Goal: Information Seeking & Learning: Learn about a topic

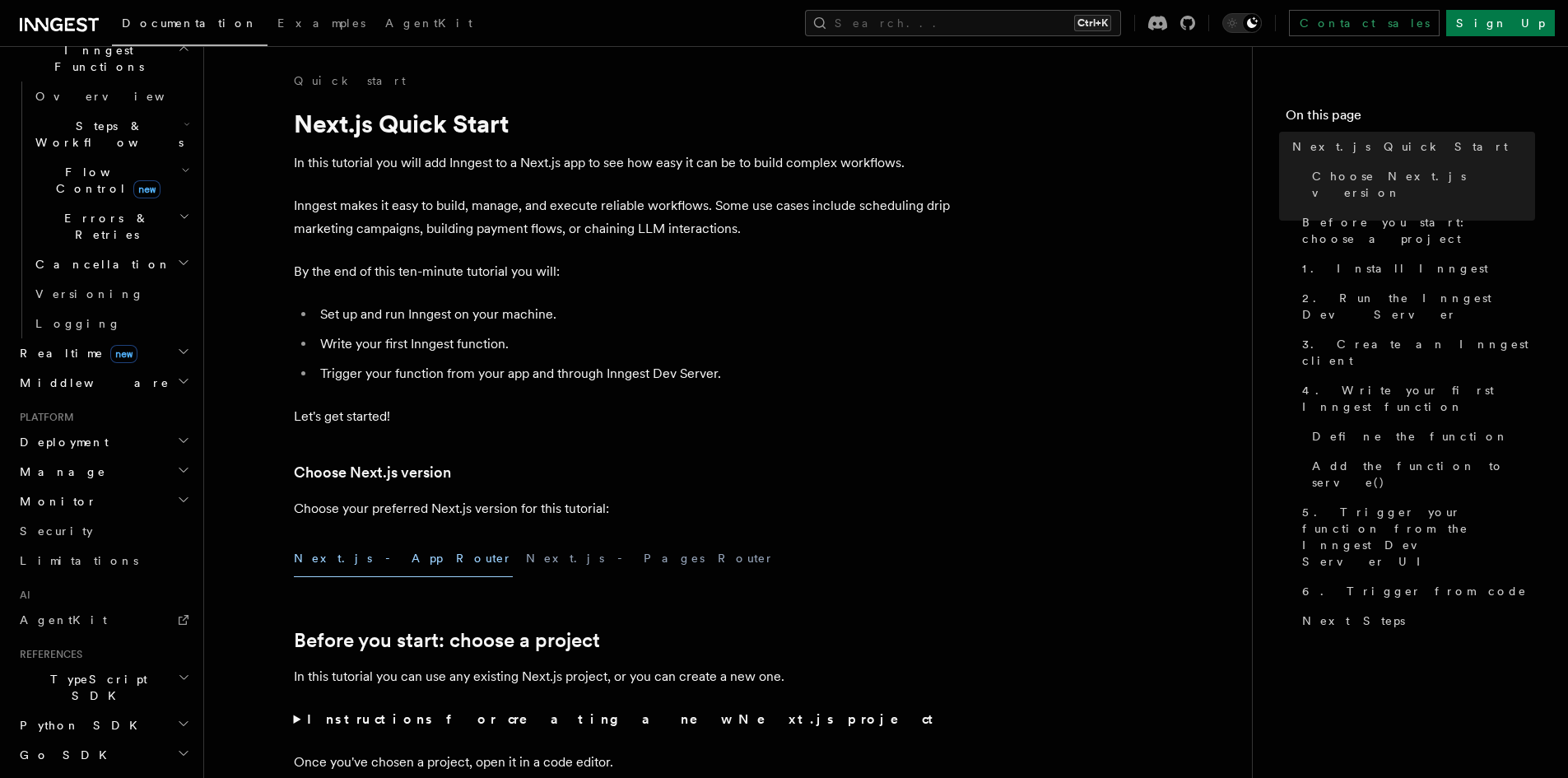
scroll to position [494, 0]
click at [81, 603] on link "AgentKit" at bounding box center [103, 617] width 180 height 30
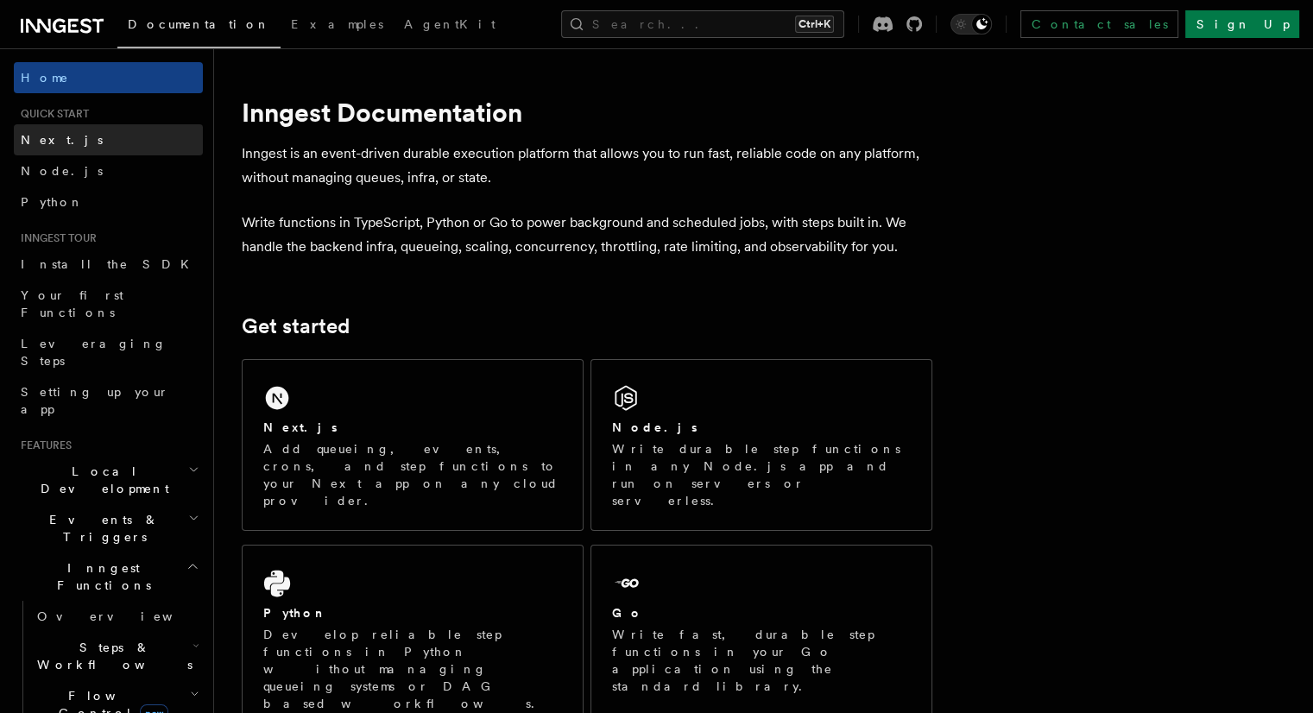
click at [93, 148] on link "Next.js" at bounding box center [108, 139] width 189 height 31
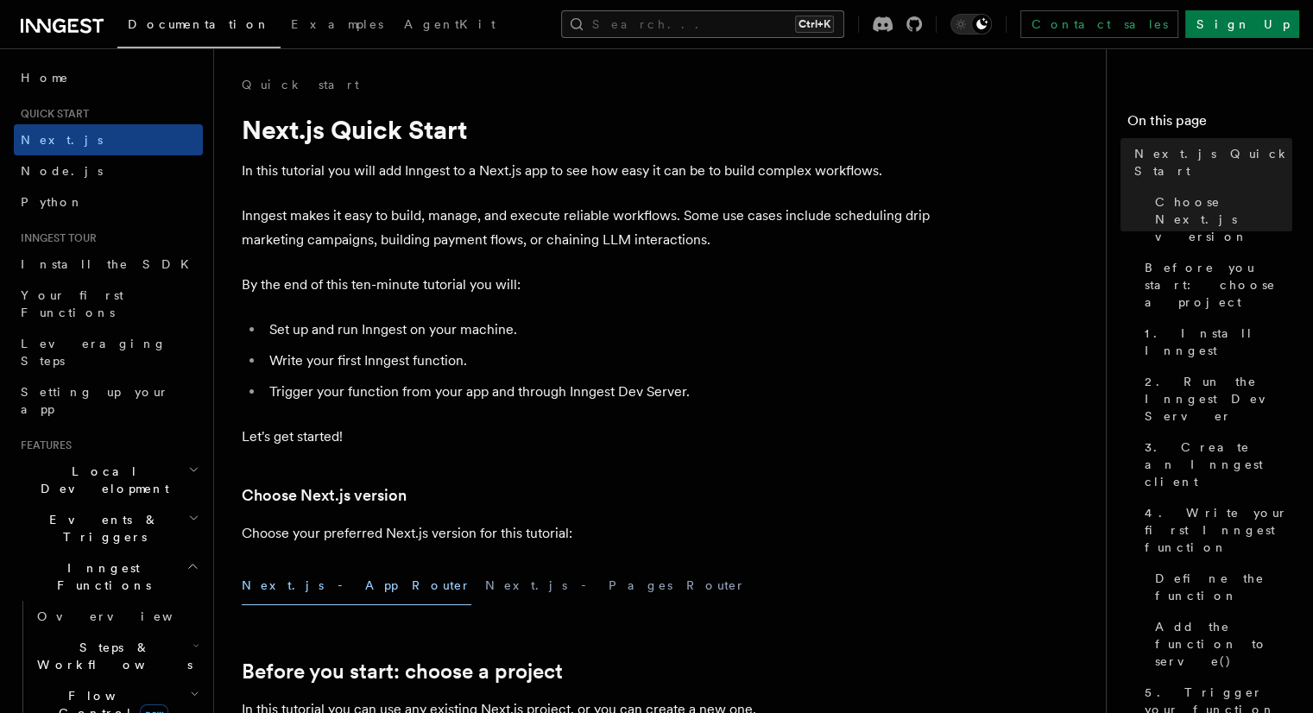
click at [696, 32] on button "Search... Ctrl+K" at bounding box center [702, 24] width 283 height 28
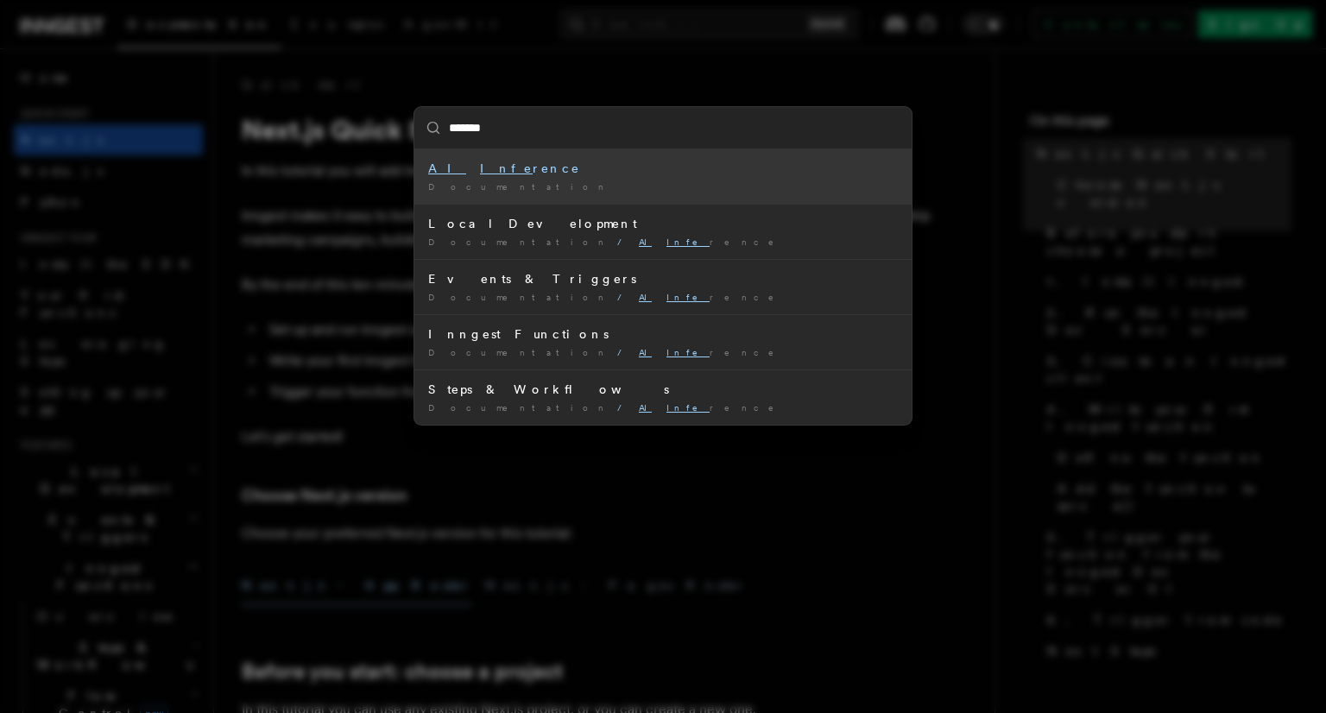
type input "******"
click at [476, 167] on div "AI Inf erence" at bounding box center [663, 168] width 470 height 17
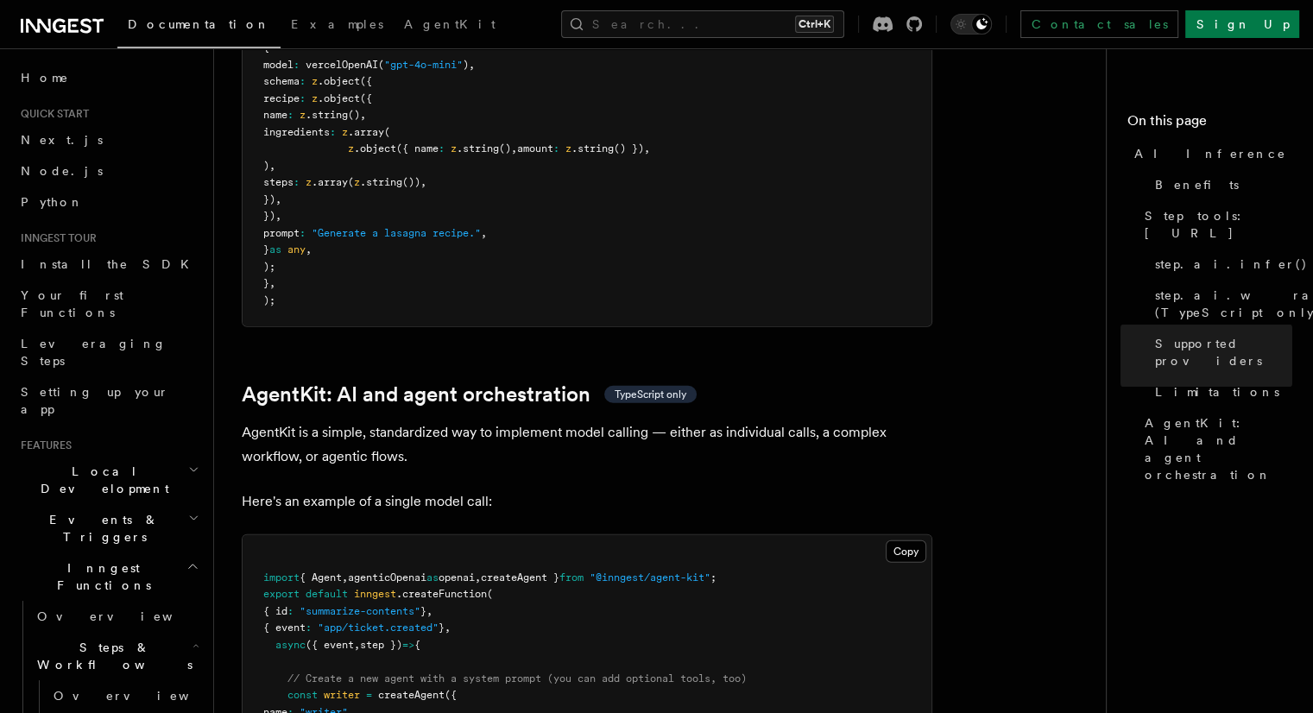
scroll to position [4920, 0]
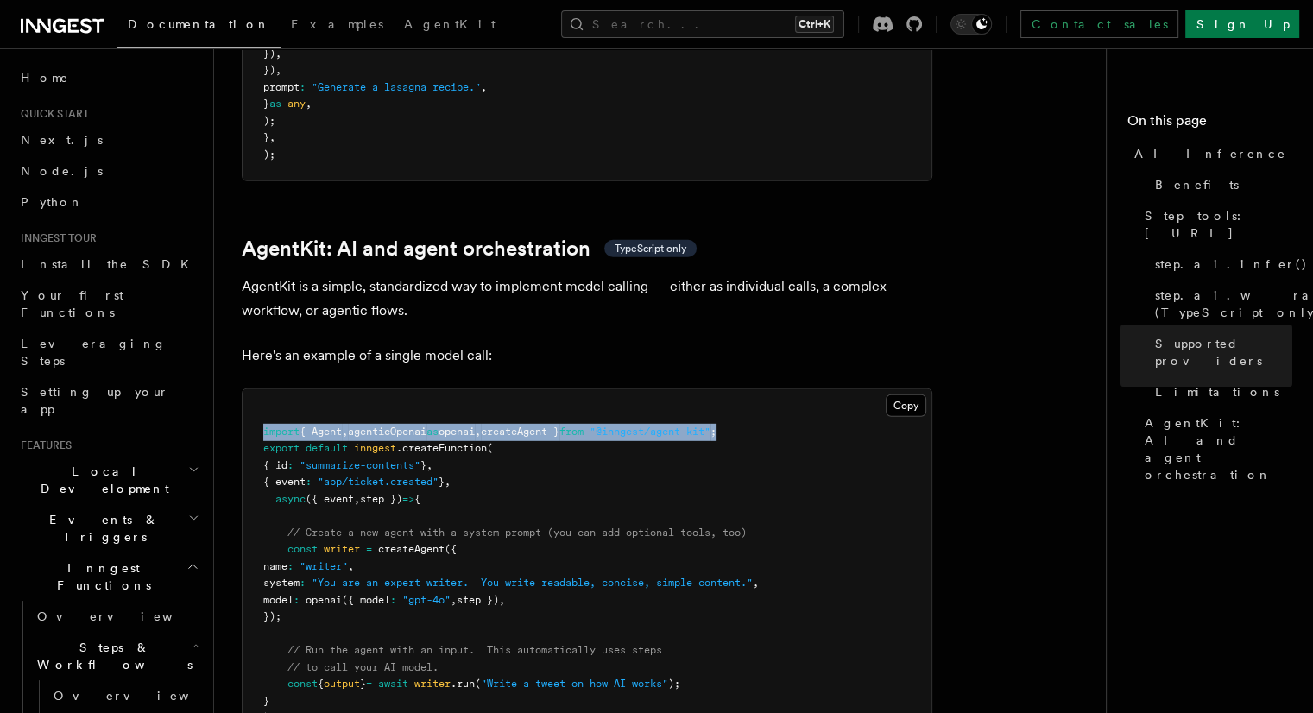
drag, startPoint x: 763, startPoint y: 357, endPoint x: 260, endPoint y: 350, distance: 503.3
click at [260, 389] on pre "import { Agent , agenticOpenai as openai , createAgent } from "@inngest/agent-k…" at bounding box center [587, 574] width 689 height 371
copy span "import { Agent , agenticOpenai as openai , createAgent } from "@inngest/agent-k…"
drag, startPoint x: 322, startPoint y: 543, endPoint x: 287, endPoint y: 477, distance: 74.5
click at [287, 477] on pre "import { Agent , agenticOpenai as openai , createAgent } from "@inngest/agent-k…" at bounding box center [587, 574] width 689 height 371
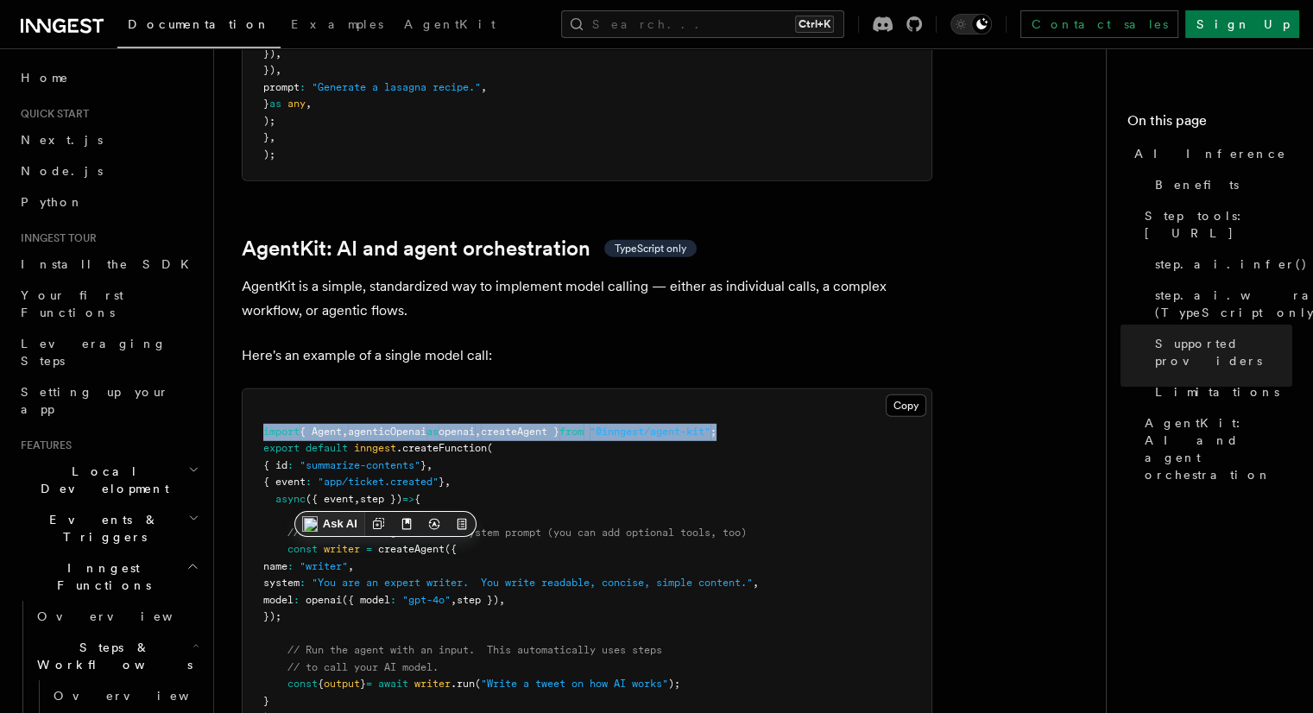
copy code "const writer = createAgent ({ name : "writer" , system : "You are an expert wri…"
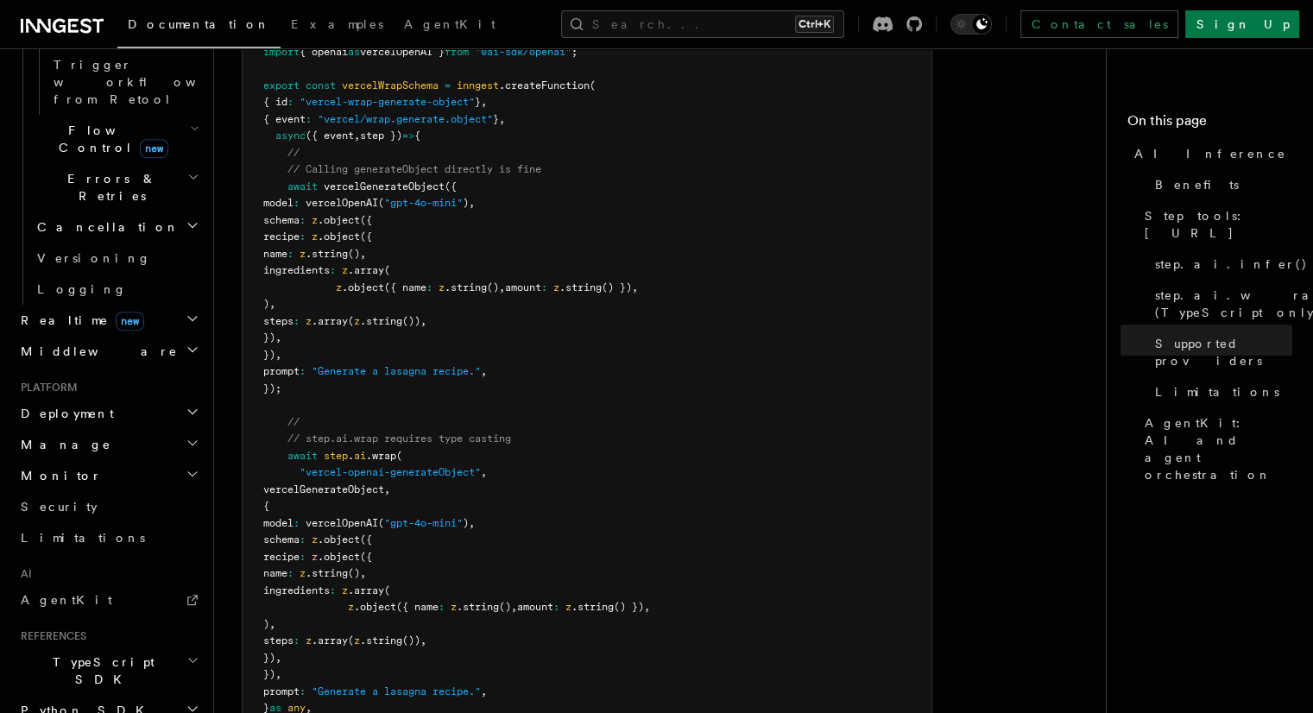
scroll to position [1134, 0]
click at [71, 582] on link "AgentKit" at bounding box center [108, 597] width 189 height 31
